Goal: Transaction & Acquisition: Book appointment/travel/reservation

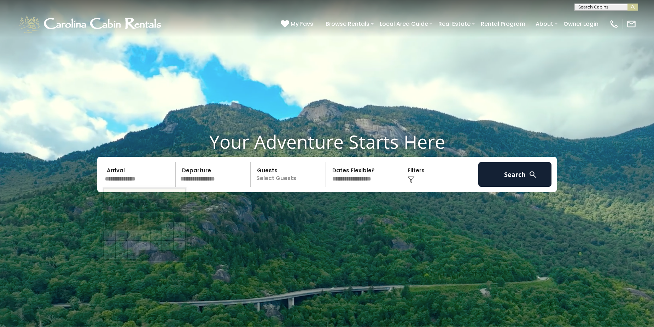
click at [125, 179] on input "text" at bounding box center [139, 174] width 73 height 25
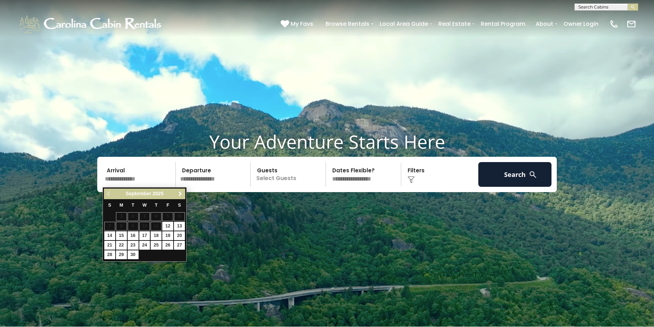
click at [180, 193] on span "Next" at bounding box center [180, 194] width 6 height 6
click at [170, 235] on link "17" at bounding box center [167, 236] width 11 height 9
type input "********"
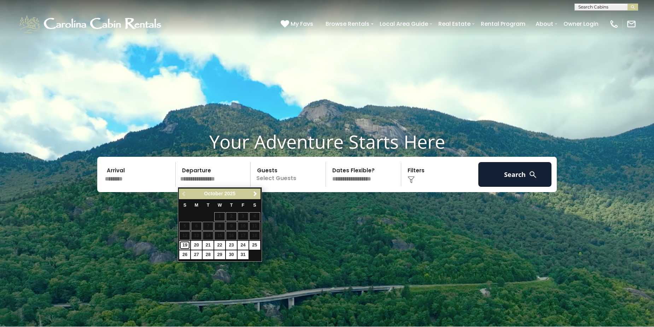
click at [186, 245] on link "19" at bounding box center [184, 245] width 11 height 9
type input "********"
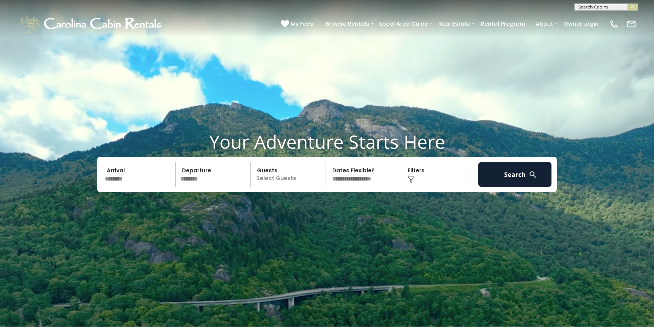
click at [293, 182] on p "Select Guests" at bounding box center [289, 174] width 73 height 25
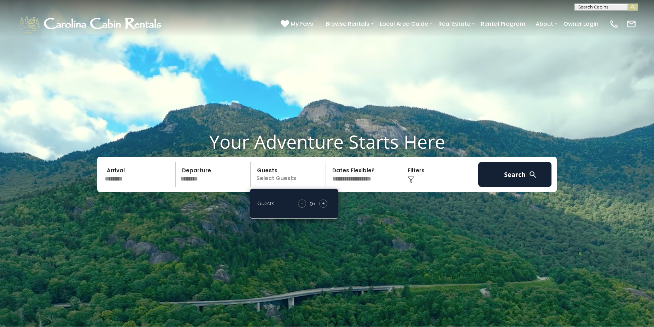
click at [325, 203] on span "+" at bounding box center [323, 203] width 3 height 7
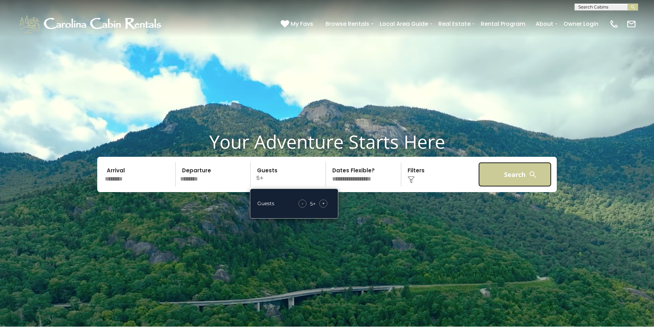
click at [509, 171] on button "Search" at bounding box center [514, 174] width 73 height 25
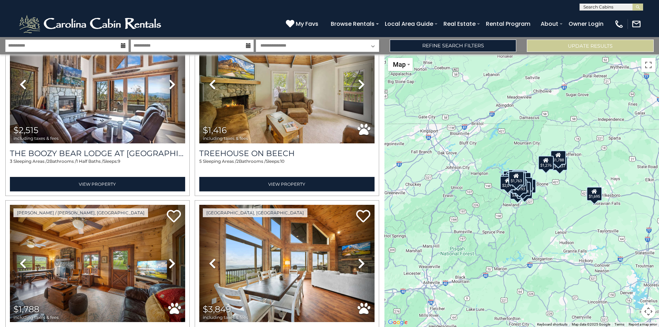
scroll to position [776, 0]
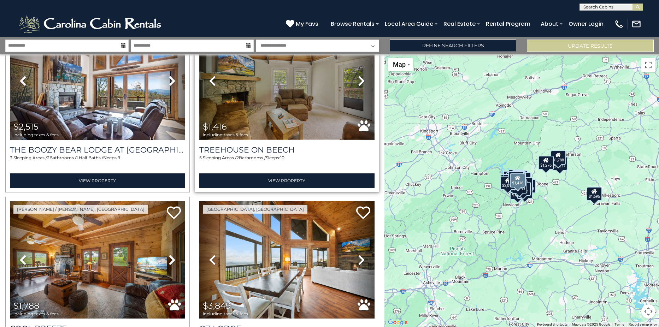
click at [295, 121] on img at bounding box center [286, 80] width 175 height 117
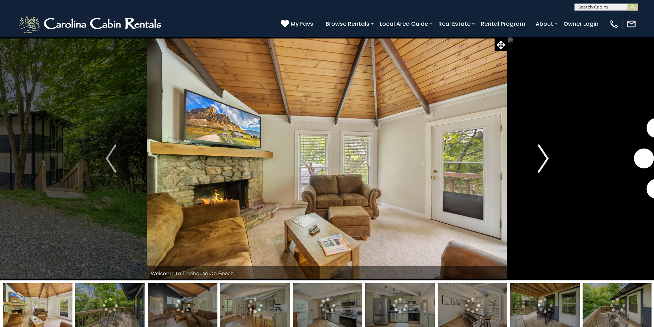
click at [546, 160] on img "Next" at bounding box center [543, 159] width 11 height 28
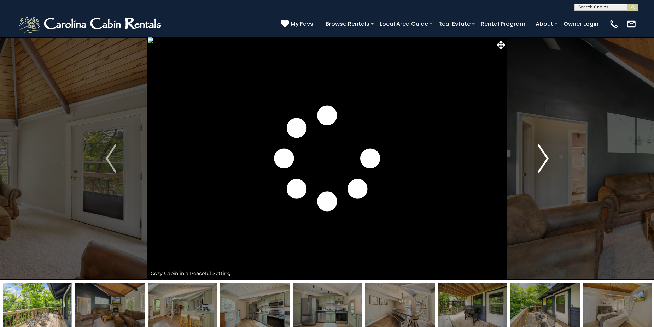
click at [546, 160] on img "Next" at bounding box center [543, 159] width 11 height 28
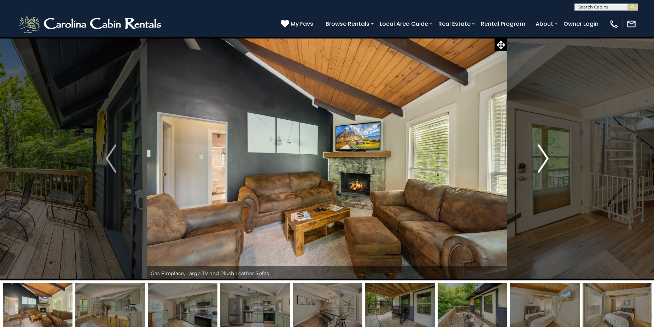
click at [546, 160] on img "Next" at bounding box center [543, 159] width 11 height 28
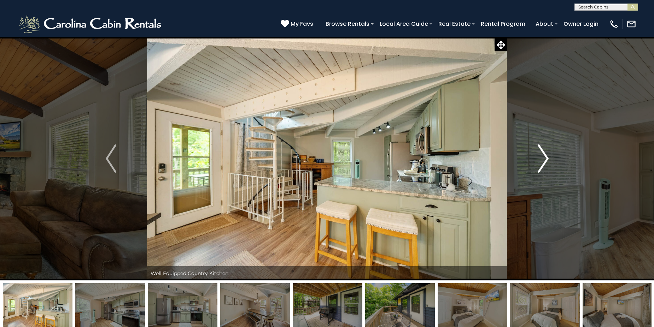
click at [546, 160] on img "Next" at bounding box center [543, 159] width 11 height 28
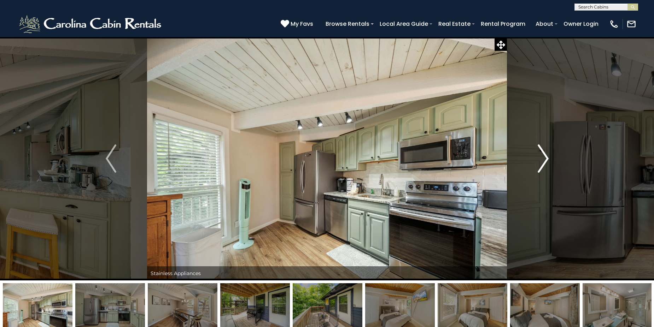
click at [546, 160] on img "Next" at bounding box center [543, 159] width 11 height 28
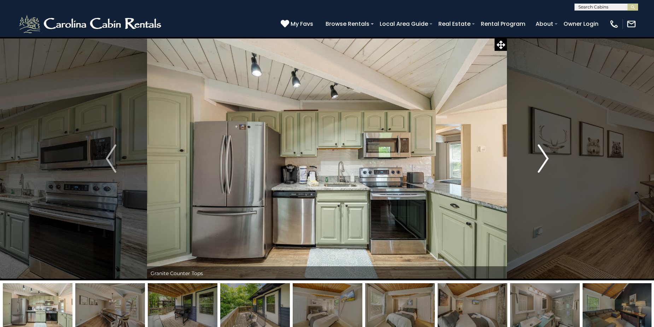
click at [546, 160] on img "Next" at bounding box center [543, 159] width 11 height 28
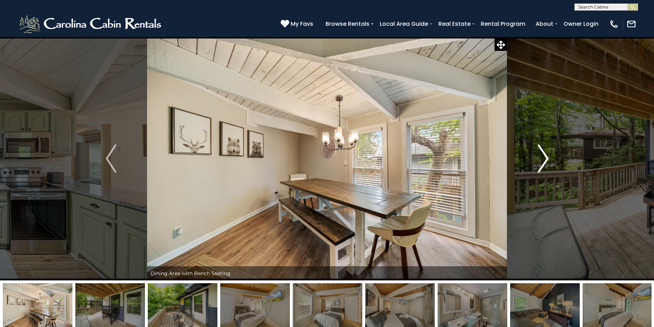
click at [546, 160] on img "Next" at bounding box center [543, 159] width 11 height 28
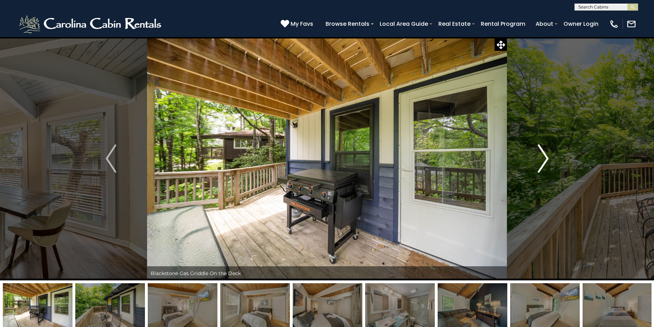
click at [546, 160] on img "Next" at bounding box center [543, 159] width 11 height 28
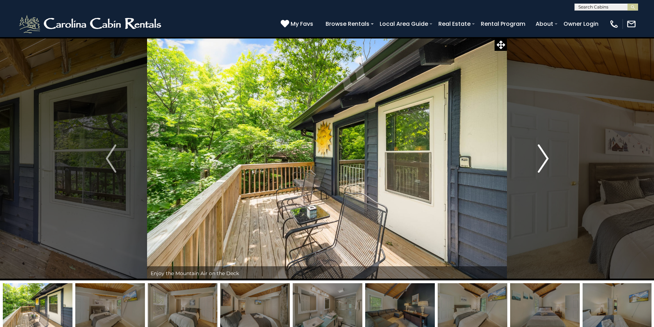
click at [546, 160] on img "Next" at bounding box center [543, 159] width 11 height 28
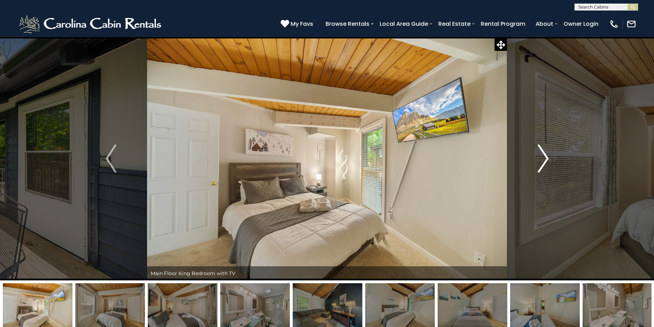
click at [545, 161] on img "Next" at bounding box center [543, 159] width 11 height 28
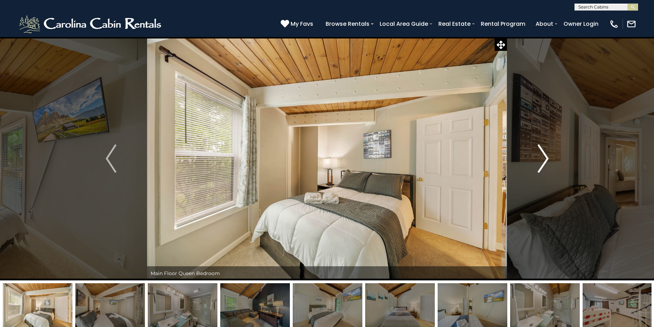
click at [545, 161] on img "Next" at bounding box center [543, 159] width 11 height 28
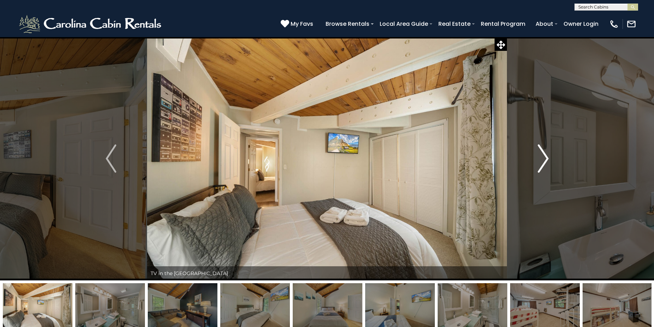
click at [545, 161] on img "Next" at bounding box center [543, 159] width 11 height 28
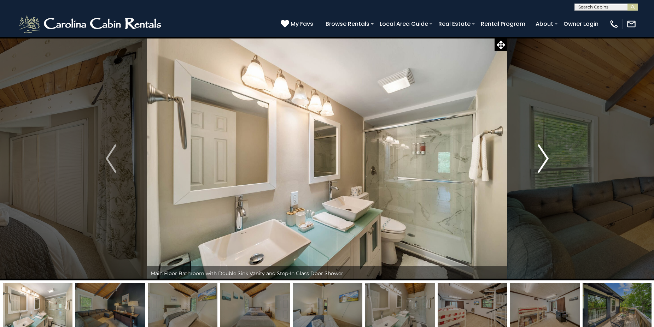
click at [545, 162] on img "Next" at bounding box center [543, 159] width 11 height 28
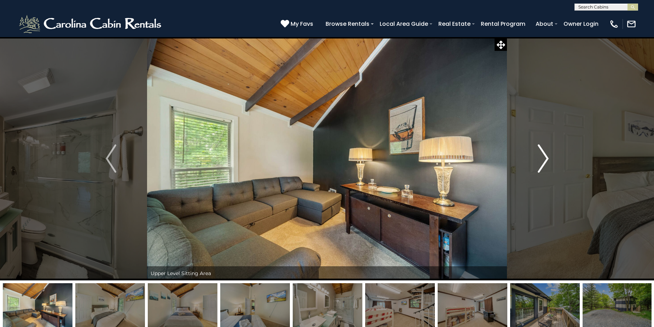
click at [545, 162] on img "Next" at bounding box center [543, 159] width 11 height 28
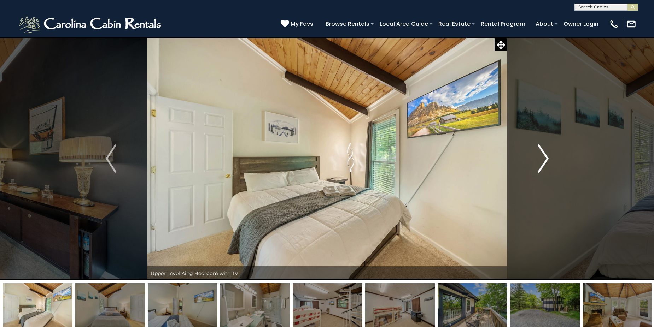
click at [545, 162] on img "Next" at bounding box center [543, 159] width 11 height 28
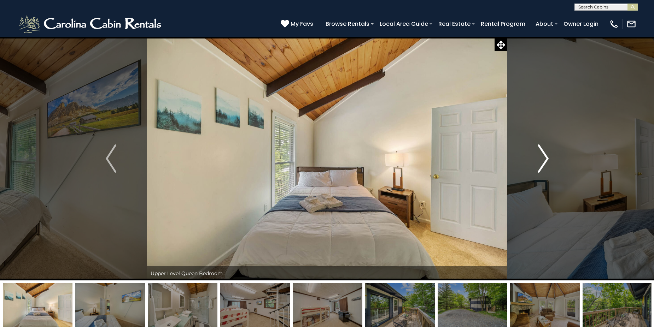
click at [545, 162] on img "Next" at bounding box center [543, 159] width 11 height 28
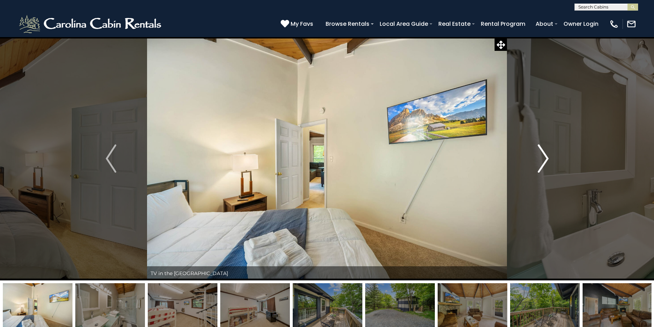
click at [545, 162] on img "Next" at bounding box center [543, 159] width 11 height 28
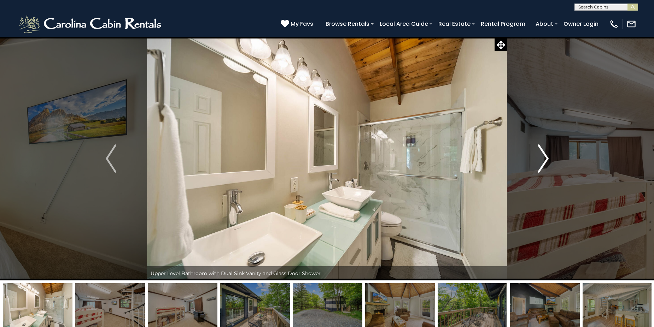
click at [545, 162] on img "Next" at bounding box center [543, 159] width 11 height 28
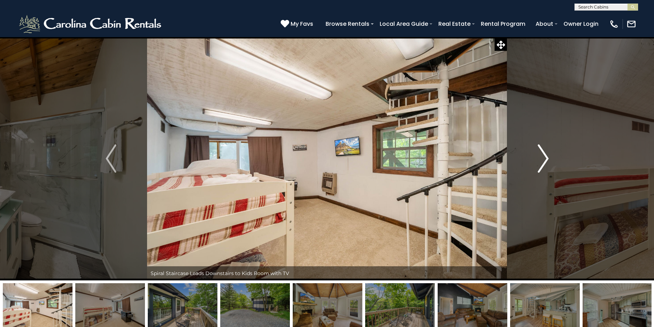
click at [545, 162] on img "Next" at bounding box center [543, 159] width 11 height 28
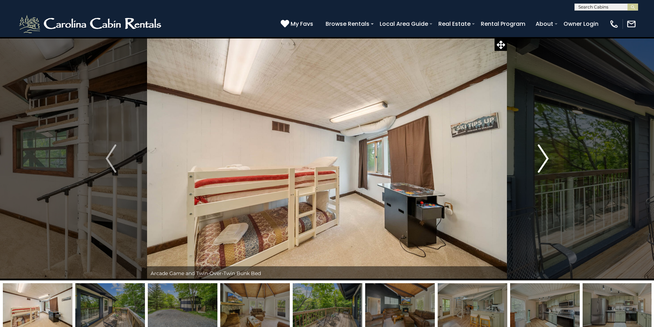
click at [544, 162] on img "Next" at bounding box center [543, 159] width 11 height 28
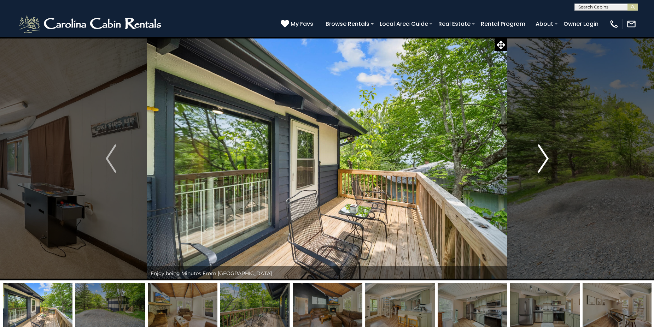
click at [544, 162] on img "Next" at bounding box center [543, 159] width 11 height 28
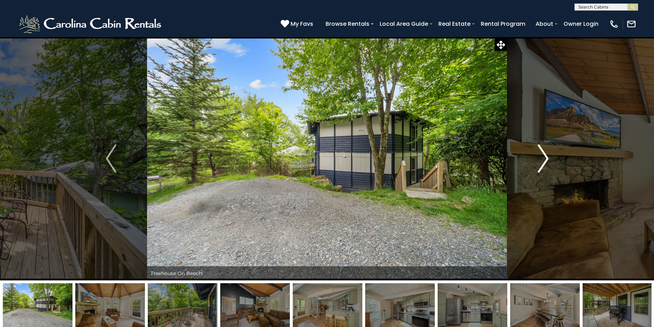
click at [544, 162] on img "Next" at bounding box center [543, 159] width 11 height 28
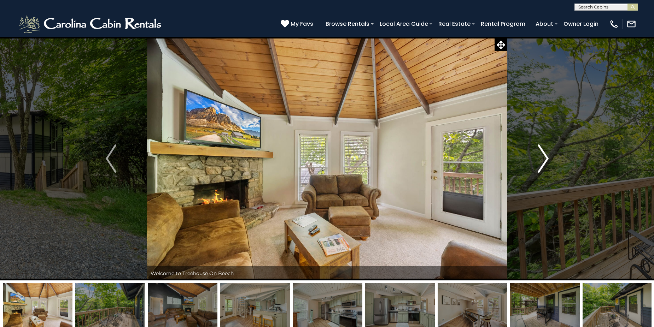
click at [544, 162] on img "Next" at bounding box center [543, 159] width 11 height 28
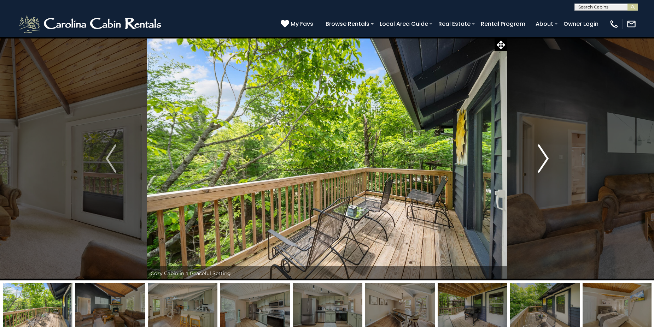
click at [544, 162] on img "Next" at bounding box center [543, 159] width 11 height 28
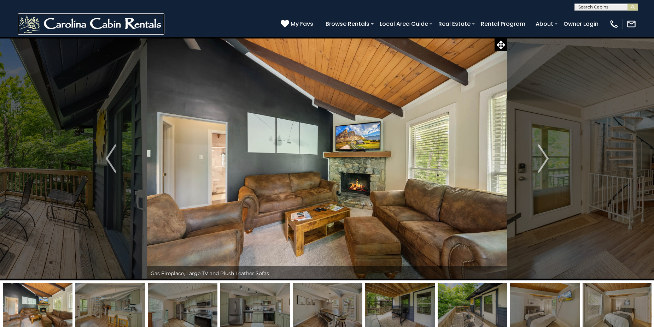
click at [51, 33] on img at bounding box center [91, 23] width 147 height 21
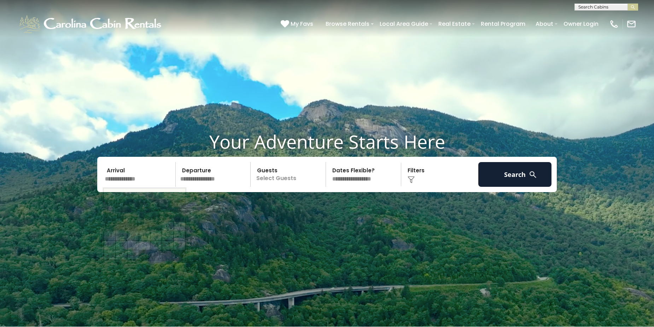
click at [160, 173] on input "text" at bounding box center [139, 174] width 73 height 25
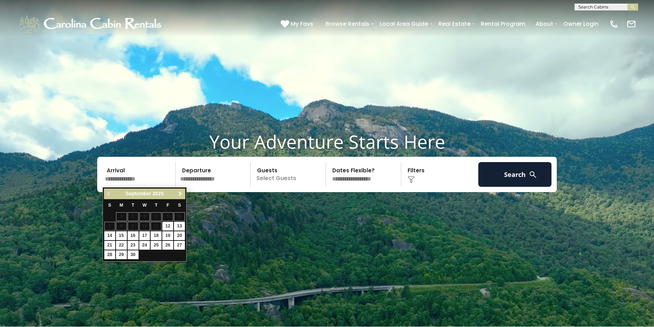
click at [180, 195] on span "Next" at bounding box center [180, 194] width 6 height 6
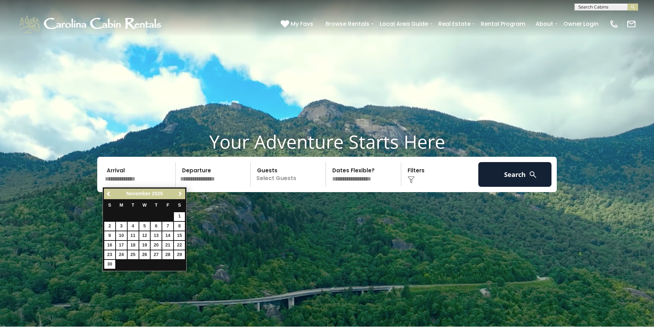
click at [180, 195] on span "Next" at bounding box center [180, 194] width 6 height 6
click at [180, 194] on span "Next" at bounding box center [180, 194] width 6 height 6
